Goal: Task Accomplishment & Management: Manage account settings

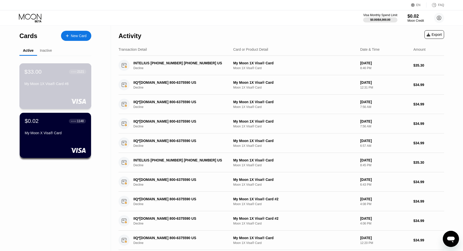
click at [61, 96] on div "$33.00 ● ● ● ● 2121 My Moon 1X Visa® Card #8" at bounding box center [55, 86] width 72 height 46
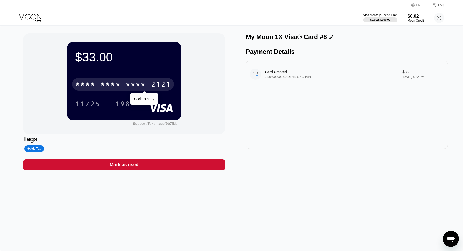
click at [160, 83] on div "2121" at bounding box center [161, 85] width 20 height 8
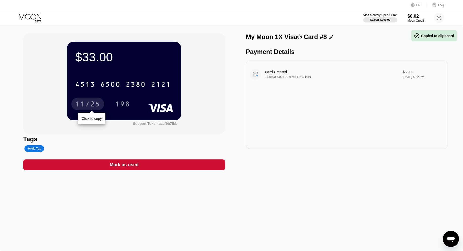
drag, startPoint x: 91, startPoint y: 103, endPoint x: 178, endPoint y: 99, distance: 86.2
click at [92, 102] on div "11/25" at bounding box center [87, 105] width 25 height 8
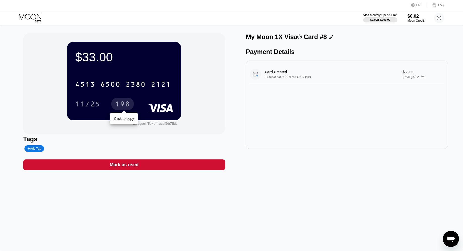
click at [128, 104] on div "198" at bounding box center [122, 105] width 15 height 8
